Goal: Task Accomplishment & Management: Use online tool/utility

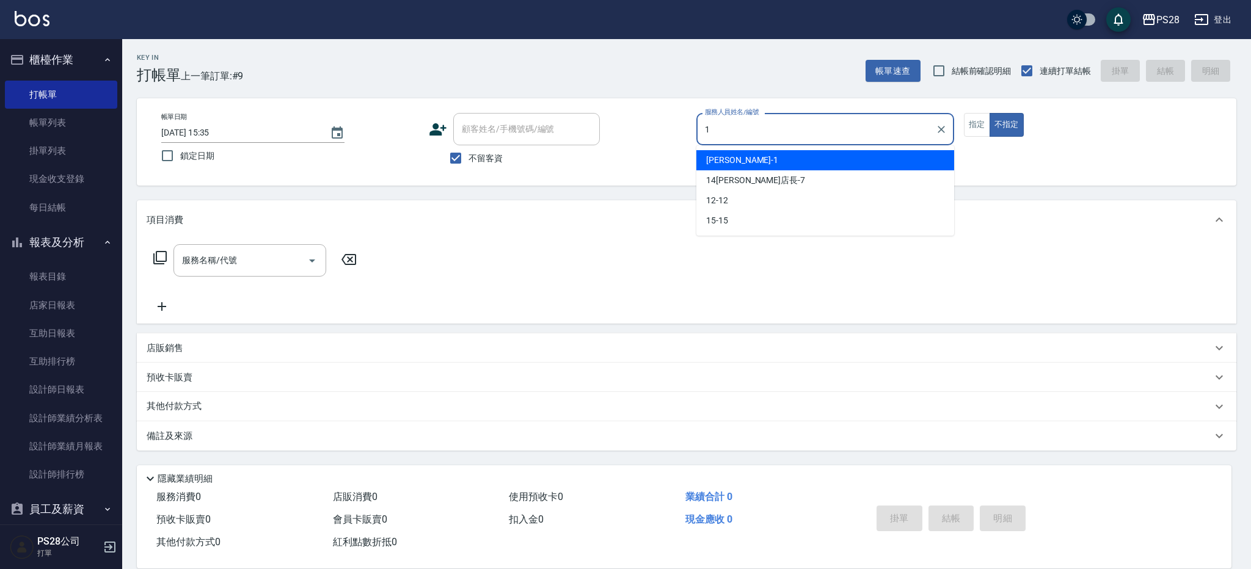
type input "[PERSON_NAME]-1"
type button "false"
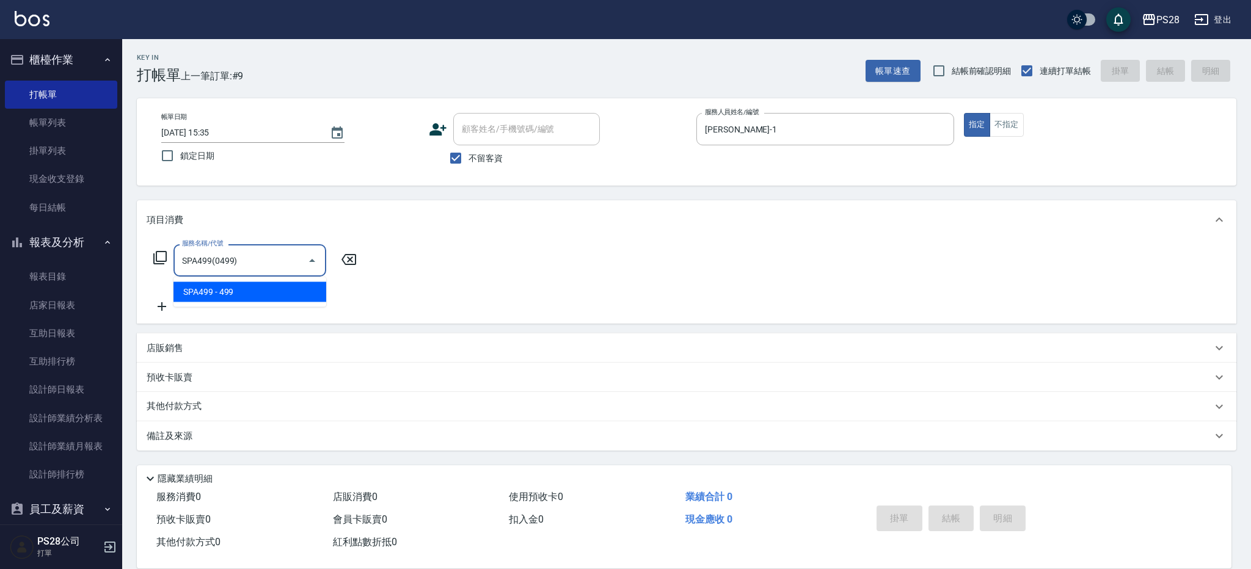
type input "SPA499(0499)"
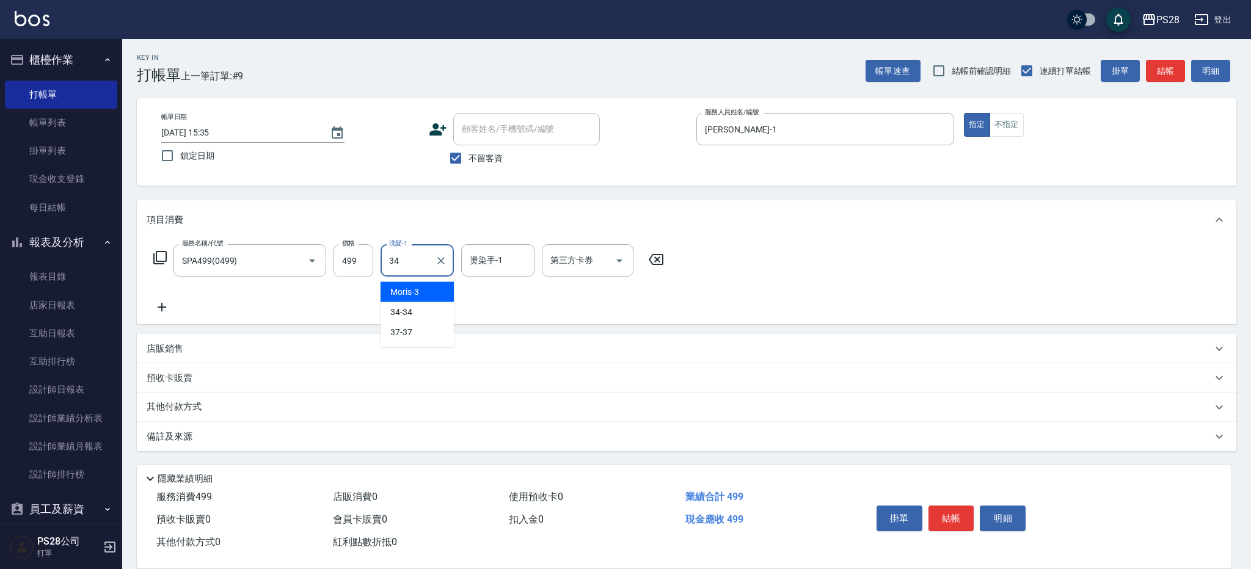
type input "34-34"
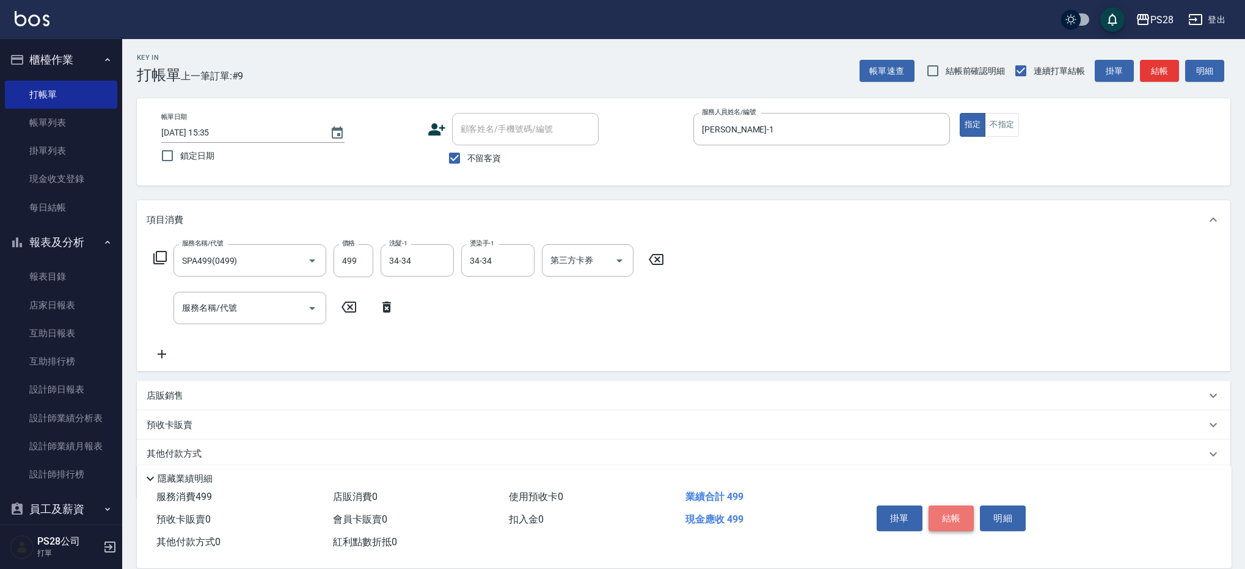
click at [949, 510] on button "結帳" at bounding box center [951, 519] width 46 height 26
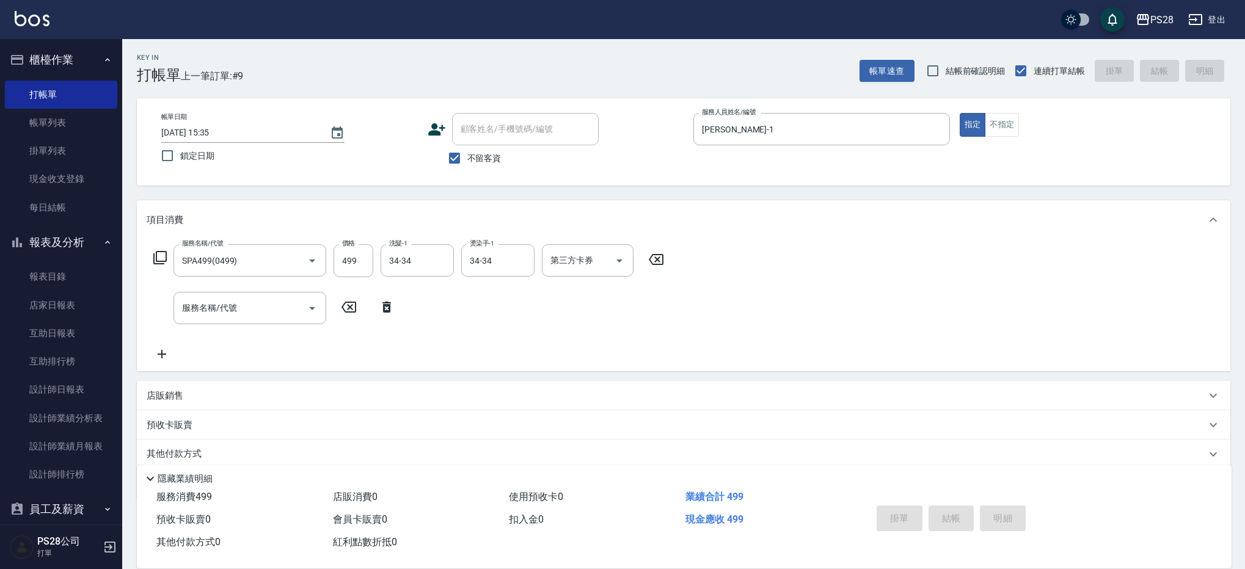
type input "[DATE] 16:39"
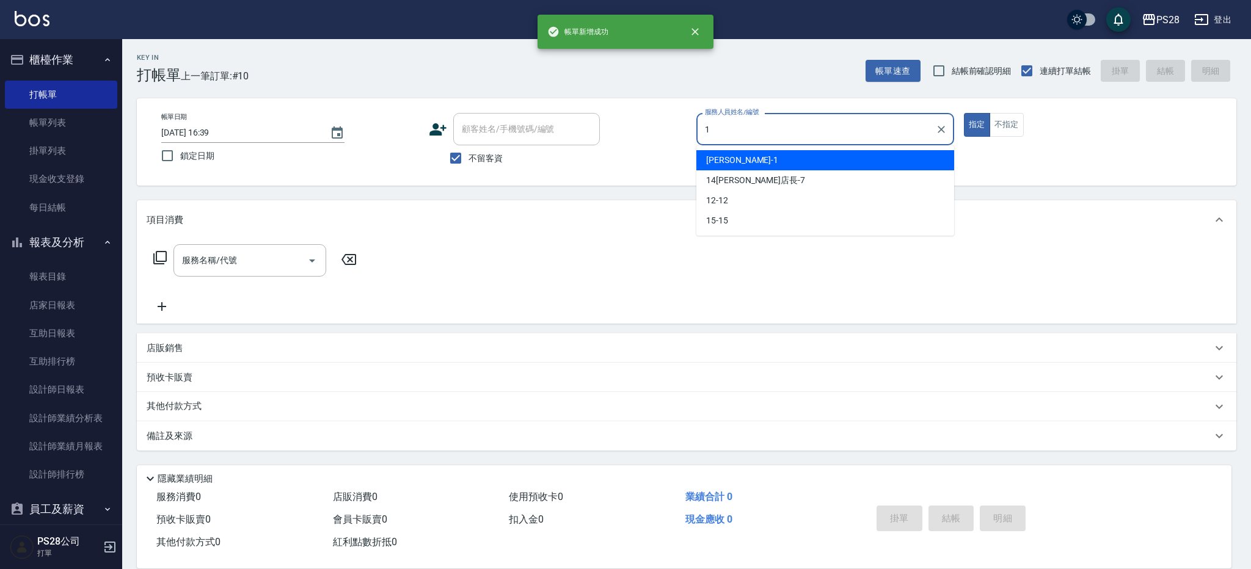
type input "[PERSON_NAME]-1"
type button "true"
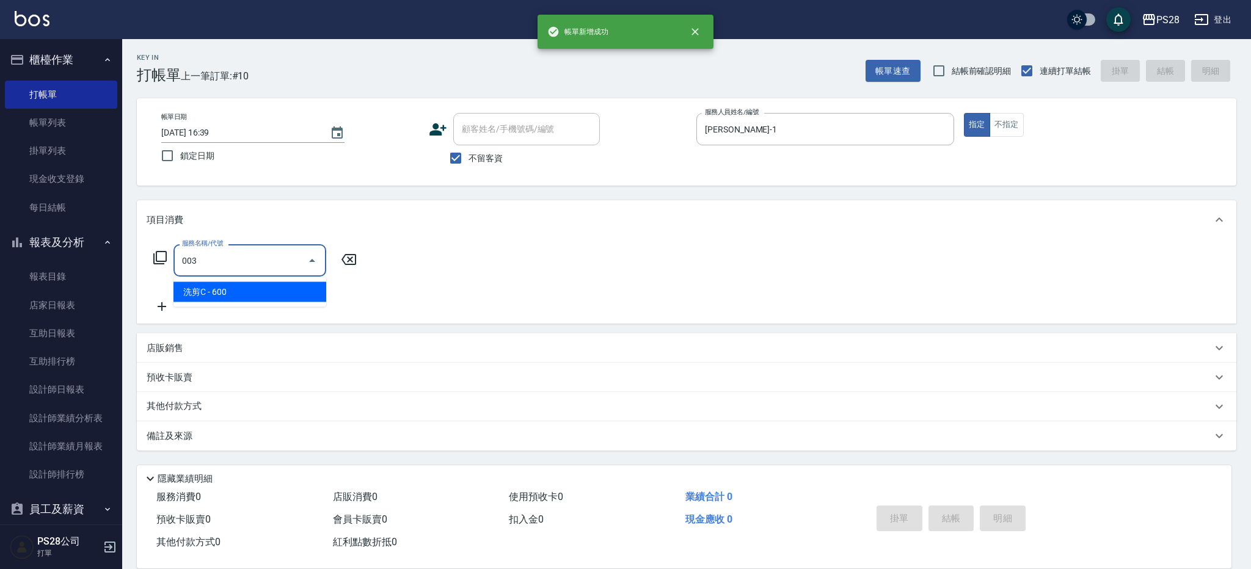
type input "洗剪C(003)"
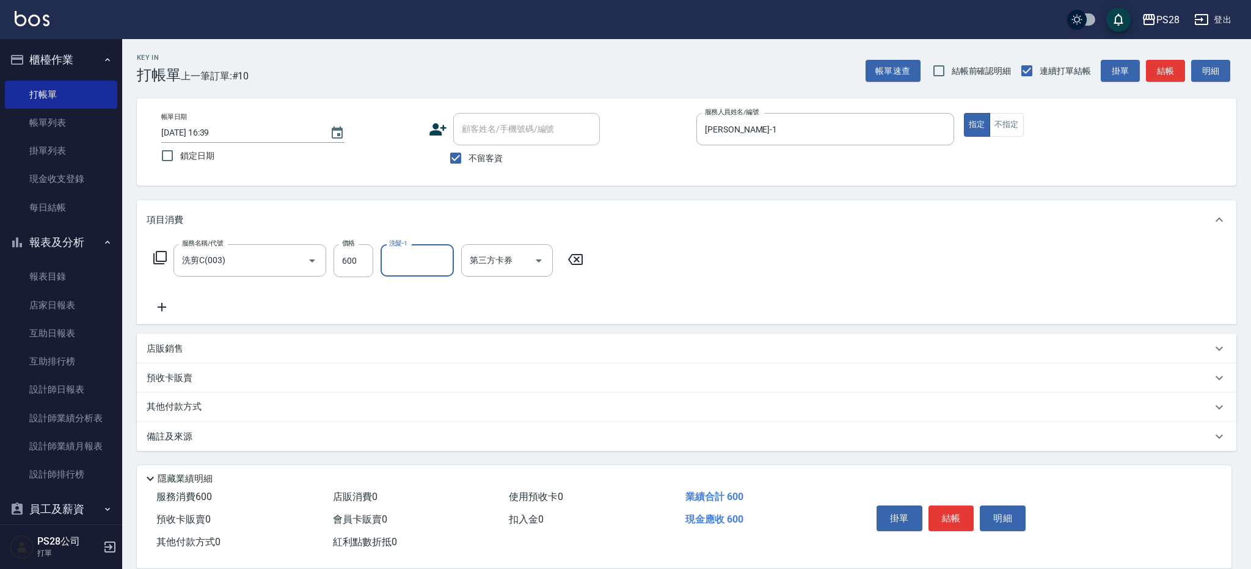
type input "4"
type input "34-34"
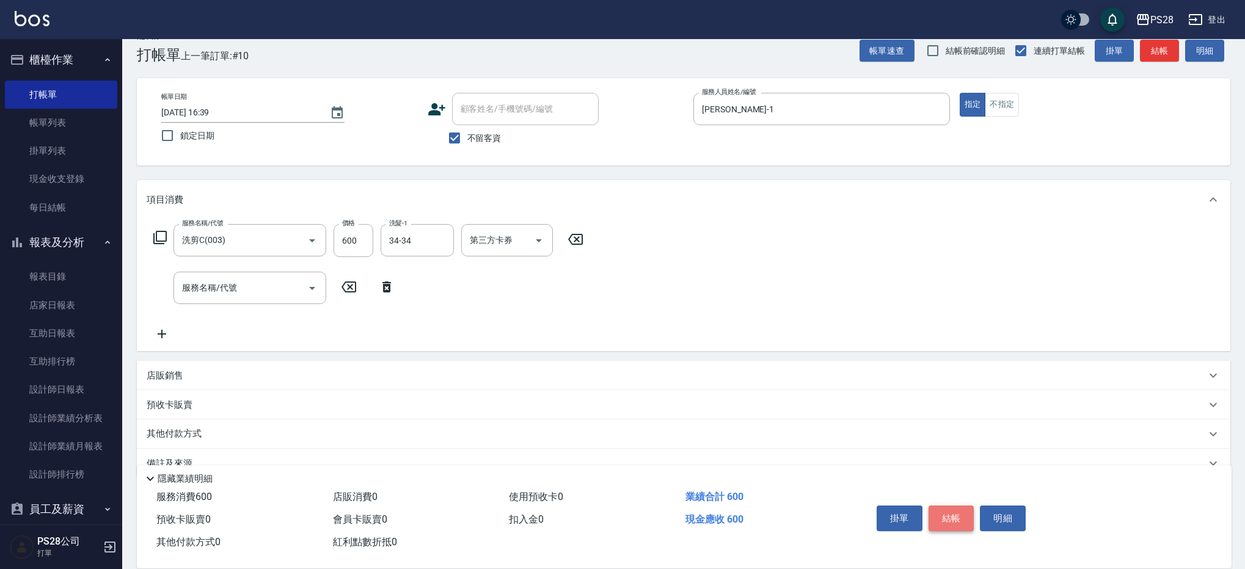
scroll to position [22, 0]
drag, startPoint x: 950, startPoint y: 512, endPoint x: 1022, endPoint y: 436, distance: 105.4
click at [950, 512] on button "結帳" at bounding box center [951, 519] width 46 height 26
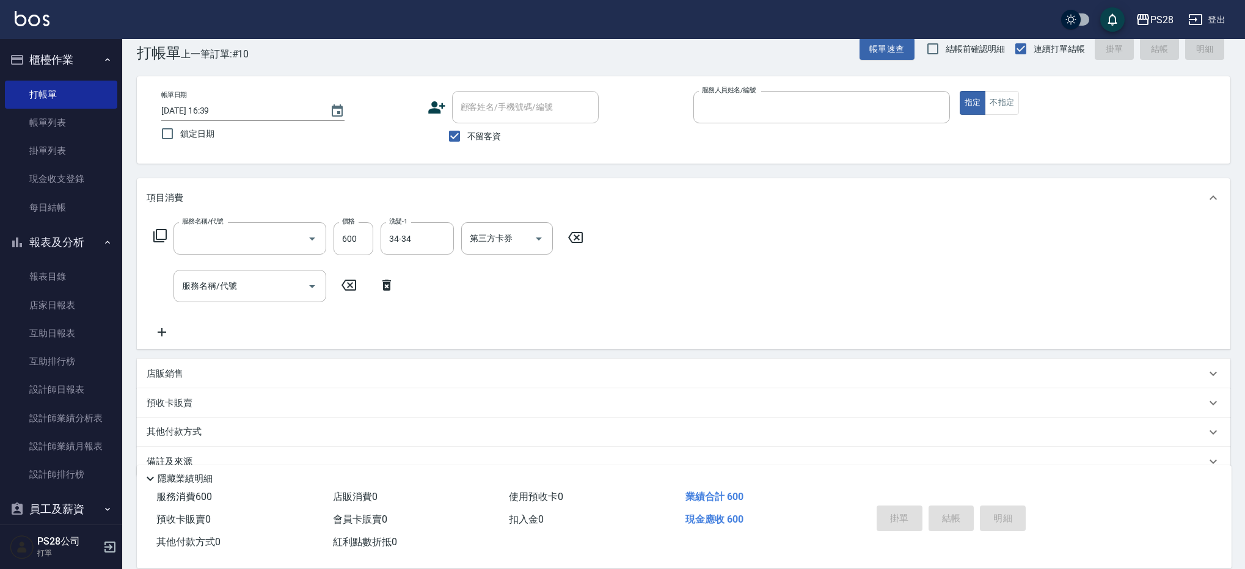
scroll to position [0, 0]
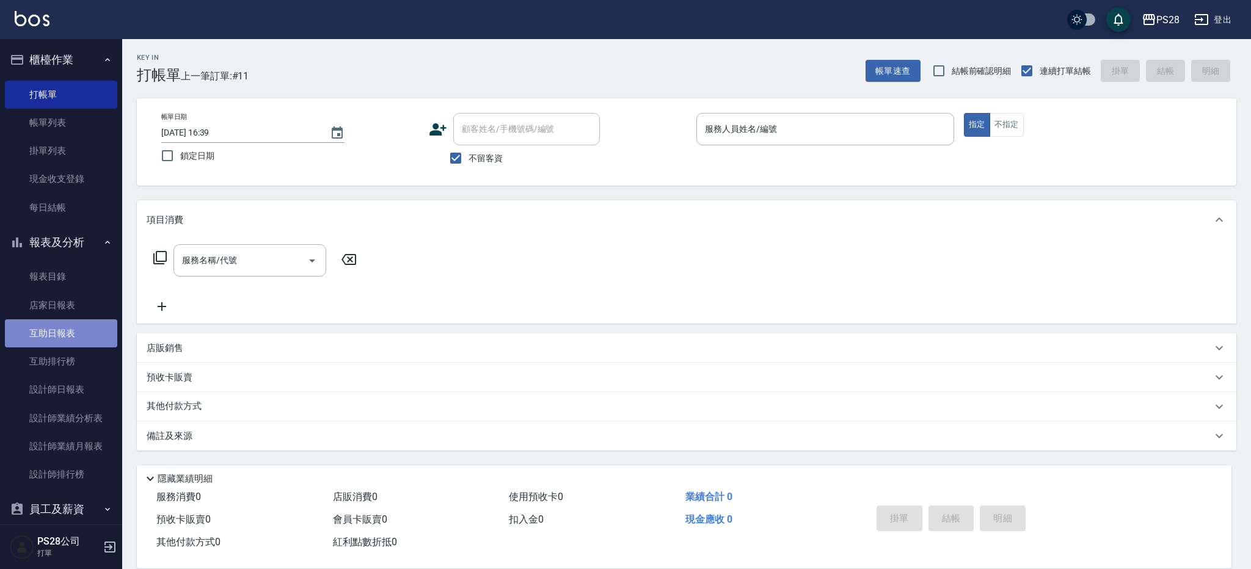
click at [77, 343] on link "互助日報表" at bounding box center [61, 333] width 112 height 28
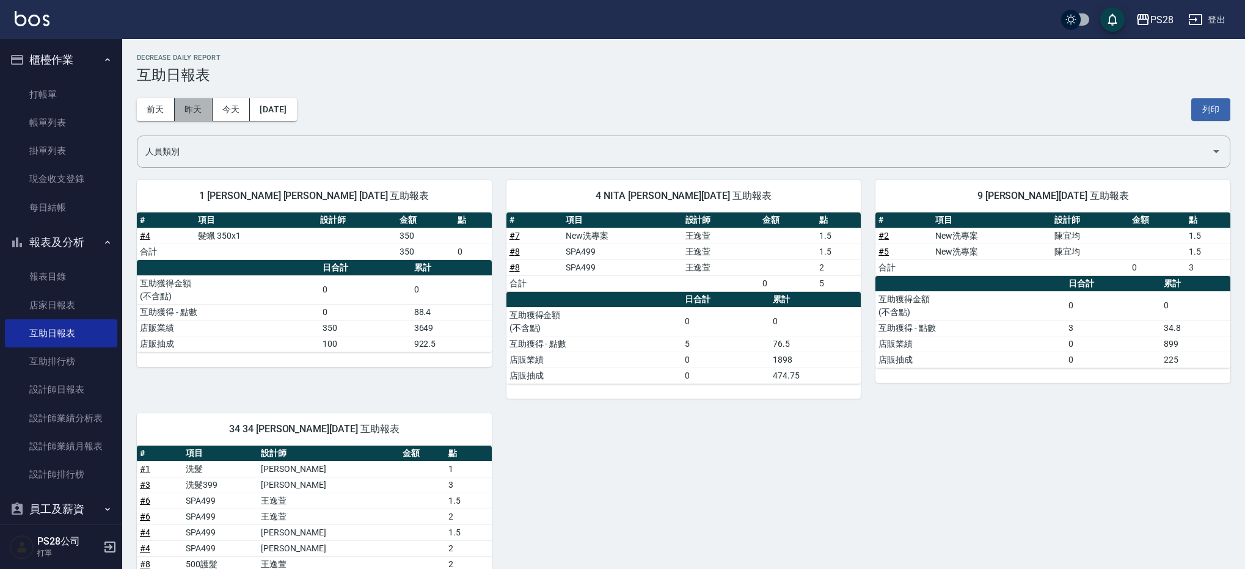
click at [208, 113] on button "昨天" at bounding box center [194, 109] width 38 height 23
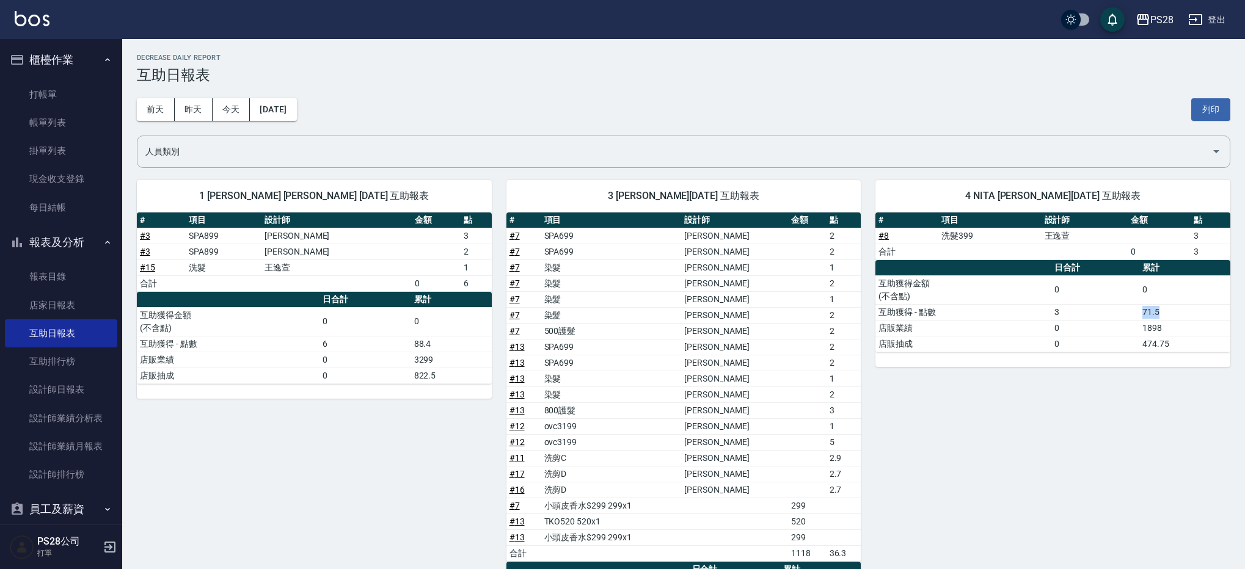
drag, startPoint x: 1088, startPoint y: 316, endPoint x: 1184, endPoint y: 313, distance: 95.9
click at [1184, 313] on tr "互助獲得 - 點數 3 71.5" at bounding box center [1052, 312] width 355 height 16
